Goal: Entertainment & Leisure: Consume media (video, audio)

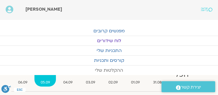
click at [102, 69] on link "ההקלטות שלי" at bounding box center [109, 71] width 218 height 10
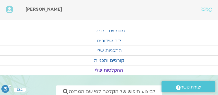
click at [114, 69] on link "ההקלטות שלי" at bounding box center [109, 71] width 218 height 10
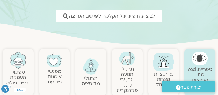
scroll to position [94, 0]
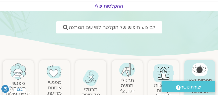
scroll to position [80, 0]
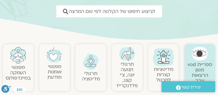
click at [54, 70] on link "מפגשי אומנות מודעת" at bounding box center [54, 71] width 14 height 17
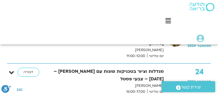
scroll to position [612, 0]
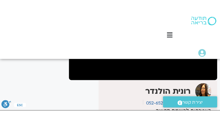
scroll to position [113, 0]
